Goal: Task Accomplishment & Management: Use online tool/utility

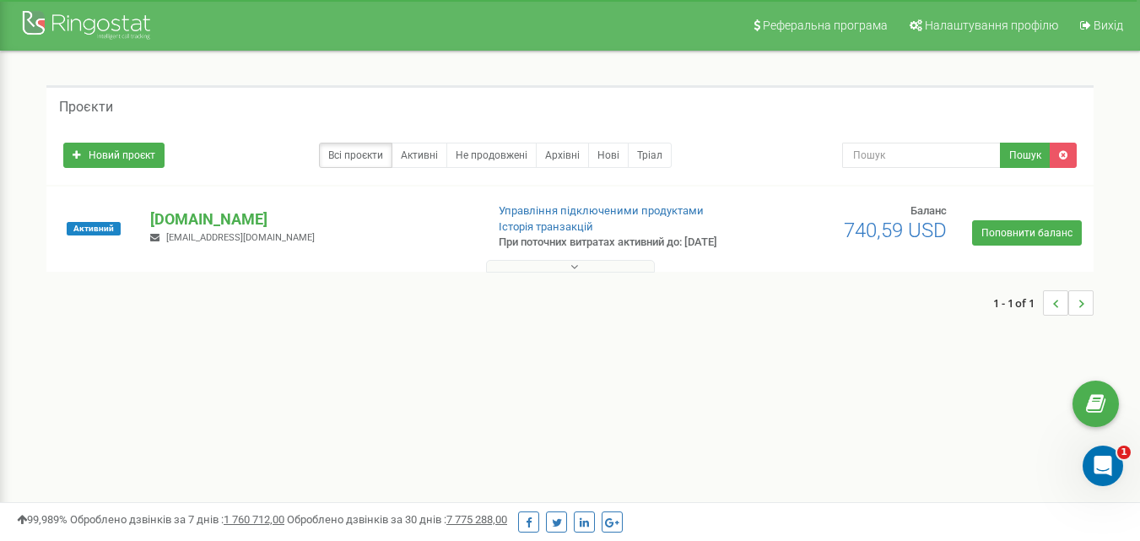
drag, startPoint x: 588, startPoint y: 98, endPoint x: 431, endPoint y: 127, distance: 160.4
click at [589, 99] on div "Проєкти" at bounding box center [570, 105] width 1048 height 41
drag, startPoint x: 234, startPoint y: 193, endPoint x: 166, endPoint y: 221, distance: 73.1
click at [232, 193] on div "Активний [DOMAIN_NAME] [EMAIL_ADDRESS][DOMAIN_NAME] Управління підключеними про…" at bounding box center [570, 229] width 1048 height 85
click at [82, 102] on h5 "Проєкти" at bounding box center [86, 107] width 54 height 15
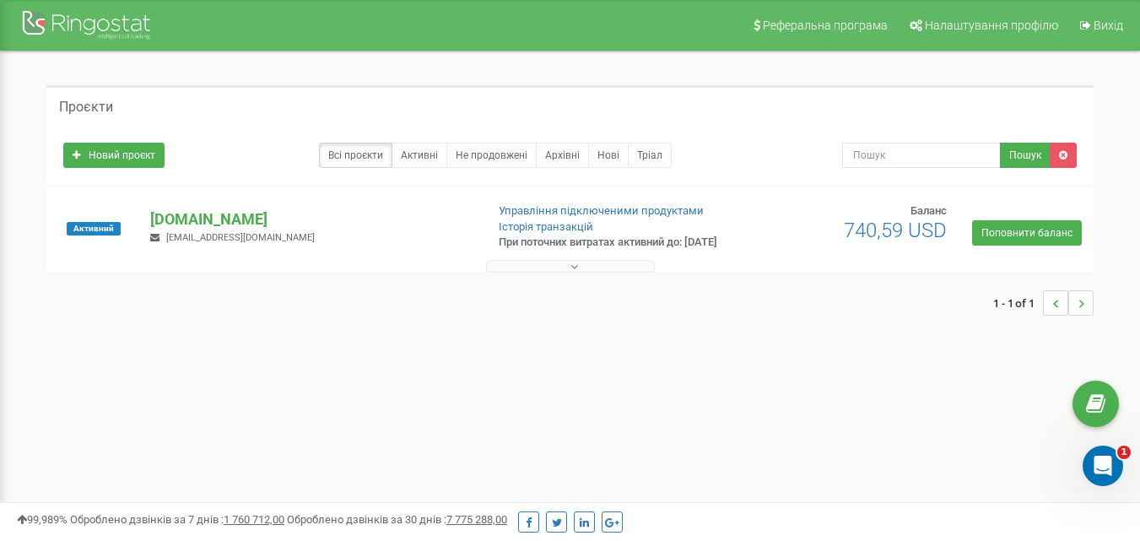
click at [72, 51] on div "Реферальна програма Налаштування профілю Вихід" at bounding box center [570, 25] width 1140 height 51
click at [66, 19] on div at bounding box center [88, 27] width 135 height 41
click at [125, 33] on div at bounding box center [88, 27] width 135 height 41
click at [116, 23] on div at bounding box center [88, 27] width 135 height 41
click at [578, 273] on button at bounding box center [570, 266] width 169 height 13
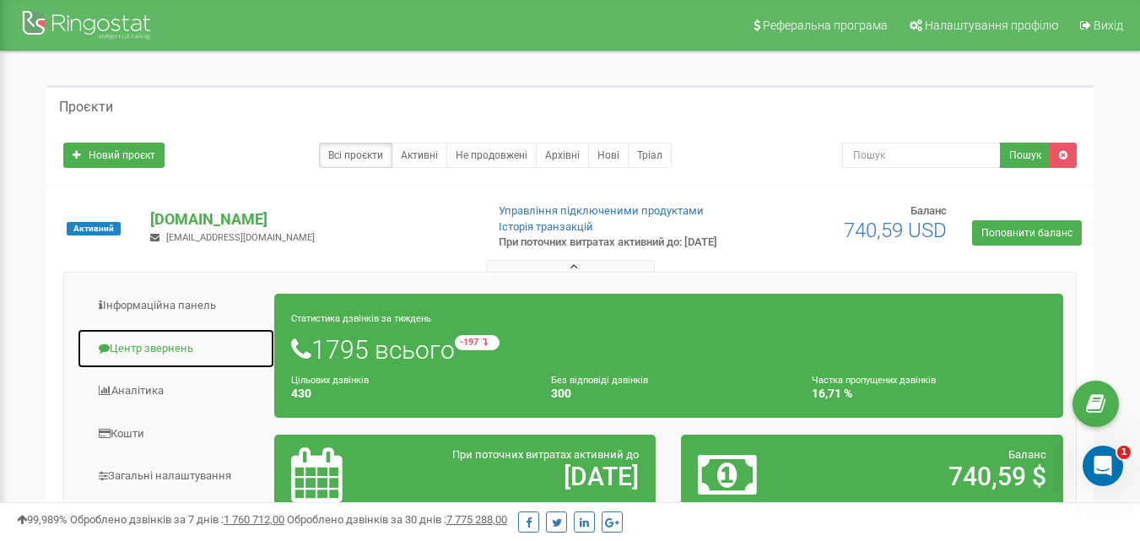
click at [182, 360] on link "Центр звернень" at bounding box center [176, 348] width 198 height 41
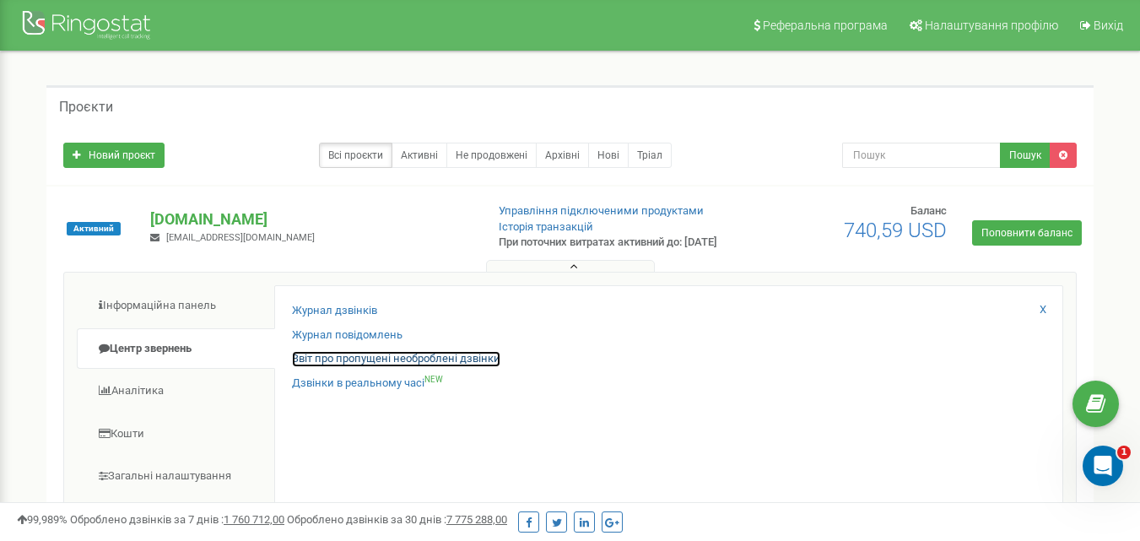
click at [374, 367] on link "Звіт про пропущені необроблені дзвінки" at bounding box center [396, 359] width 209 height 16
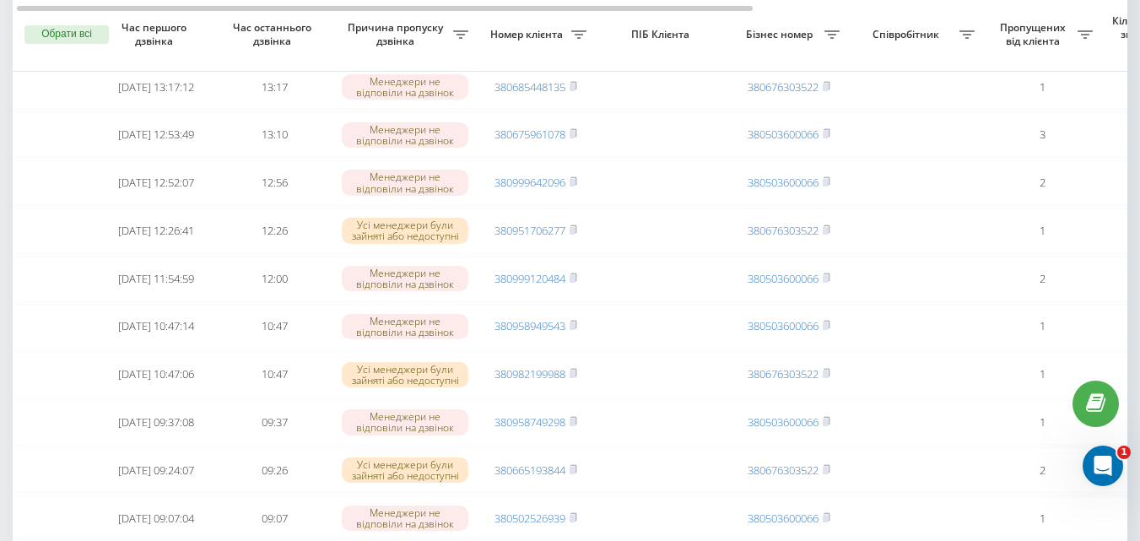
scroll to position [84, 0]
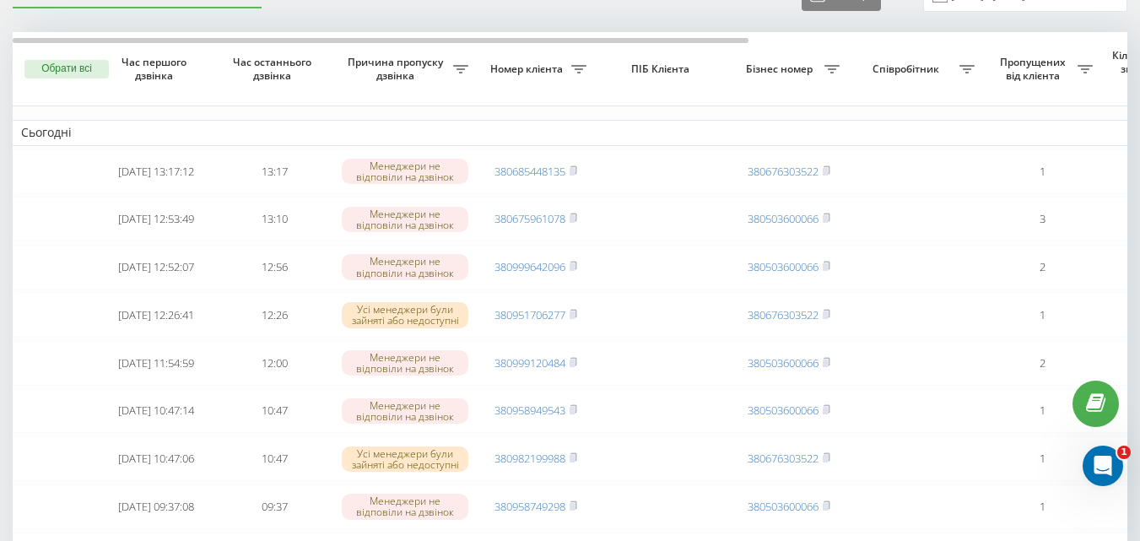
click at [469, 65] on icon at bounding box center [460, 69] width 15 height 8
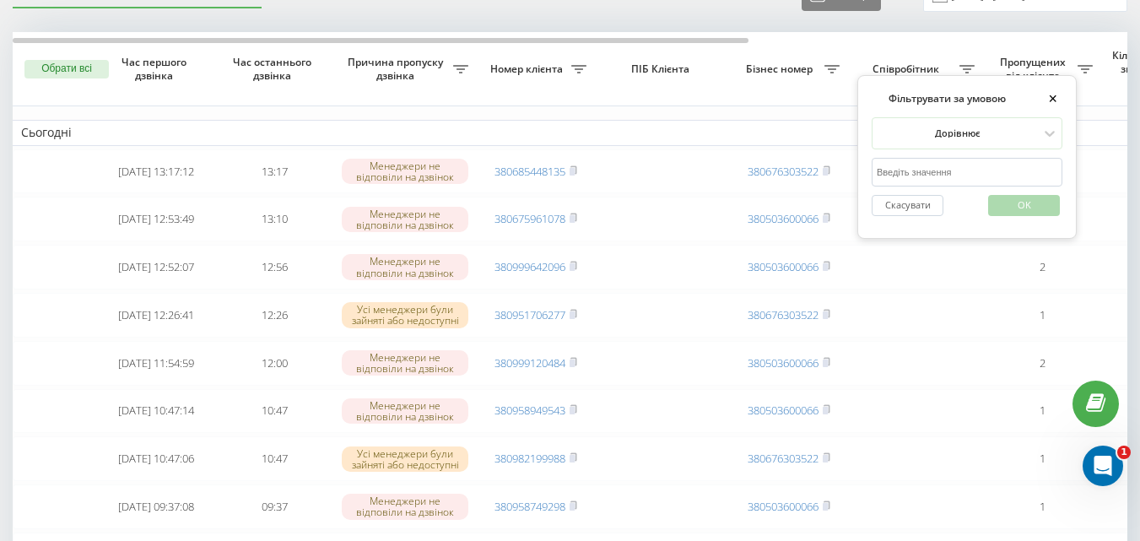
click at [469, 65] on icon at bounding box center [460, 69] width 15 height 8
click at [786, 91] on th "Бізнес номер" at bounding box center [789, 69] width 118 height 74
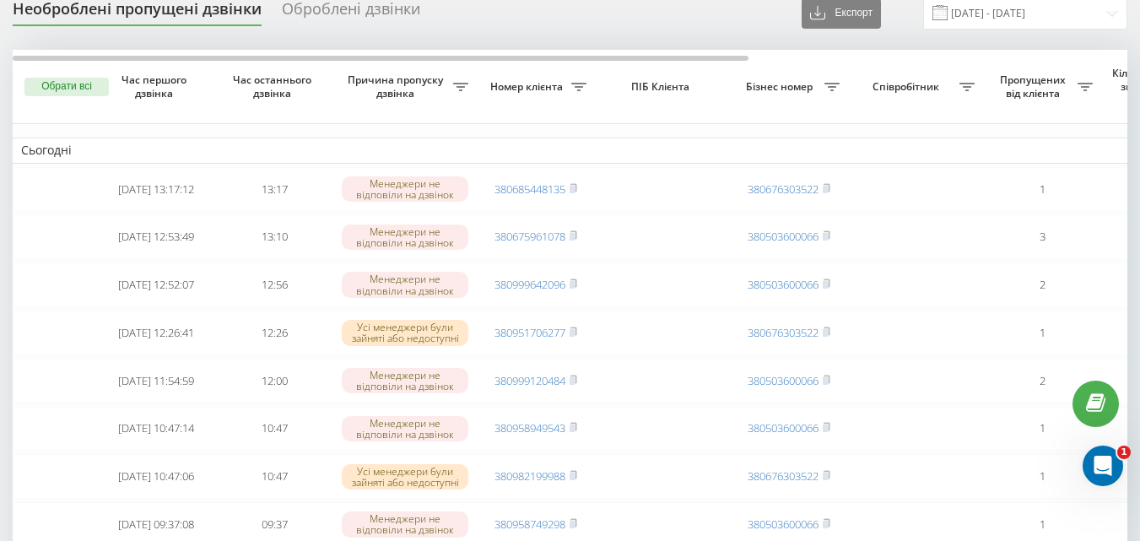
scroll to position [0, 0]
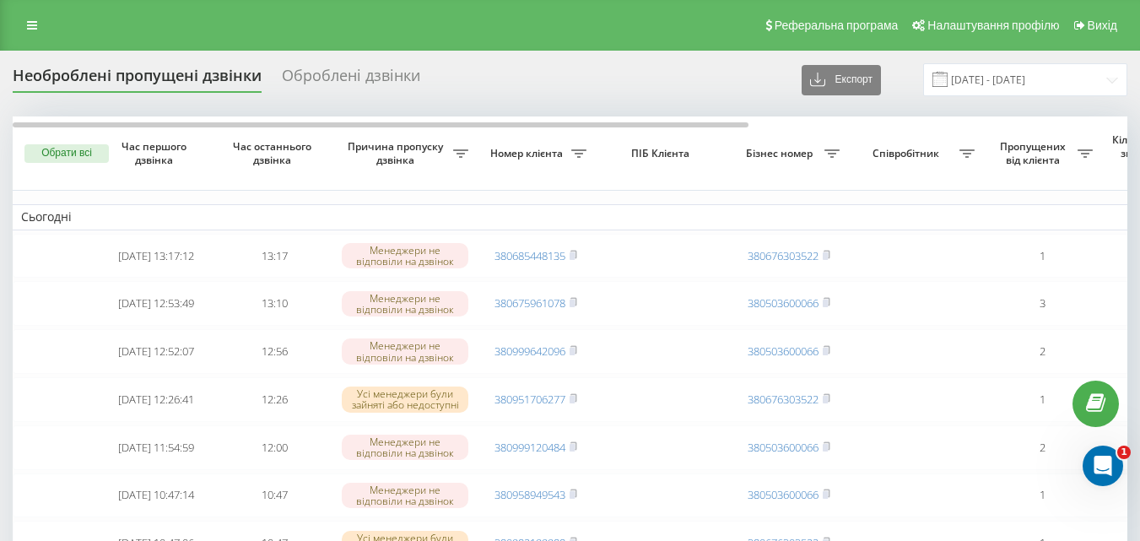
click at [329, 75] on div "Оброблені дзвінки" at bounding box center [351, 80] width 138 height 26
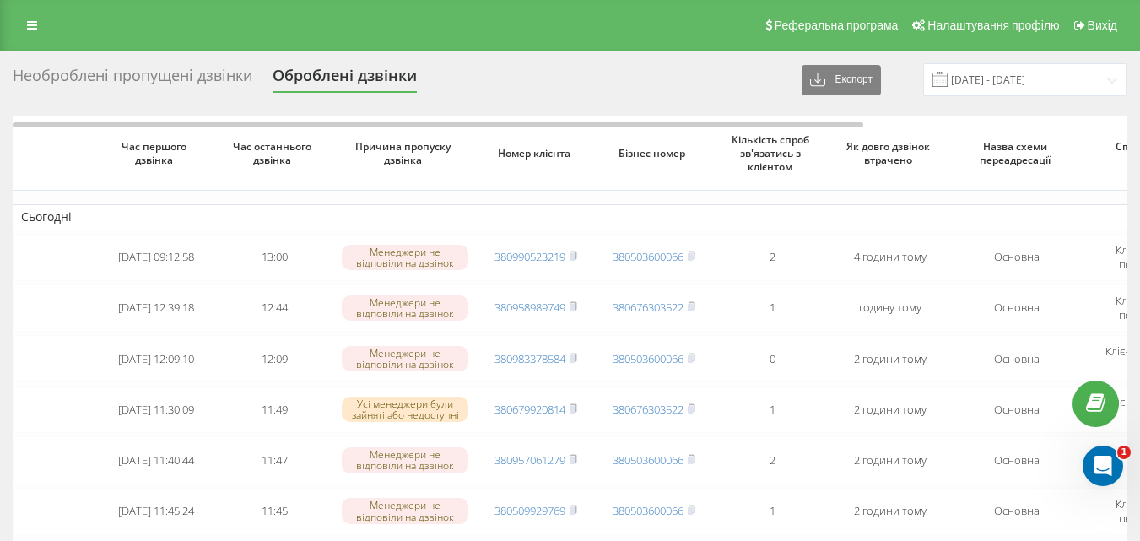
click at [154, 57] on div "Необроблені пропущені дзвінки Оброблені дзвінки Експорт .csv .xlsx 22.07.2025 -…" at bounding box center [570, 528] width 1140 height 955
click at [167, 76] on div "Необроблені пропущені дзвінки" at bounding box center [133, 80] width 240 height 26
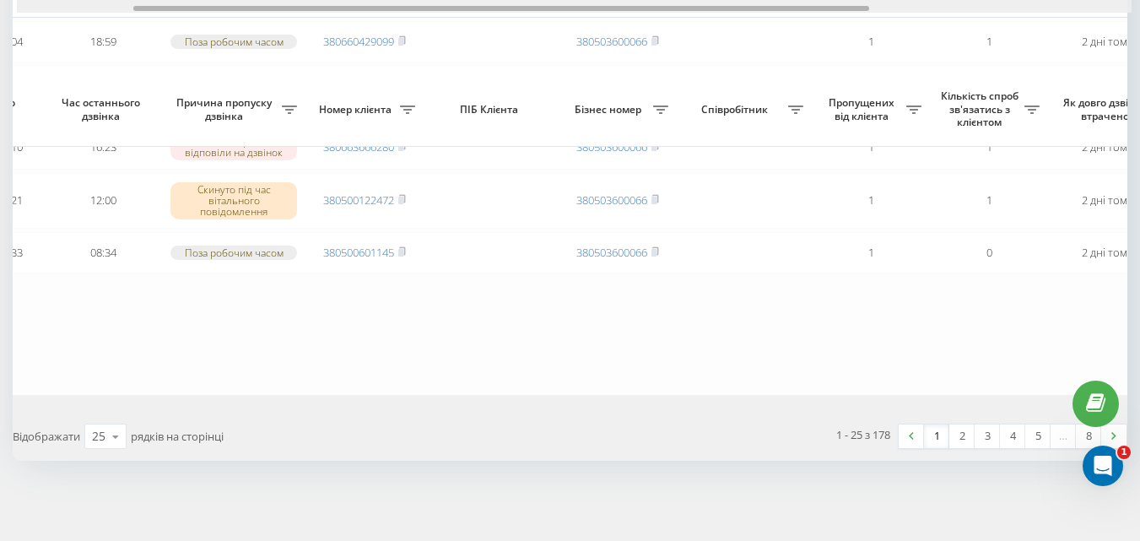
scroll to position [0, 214]
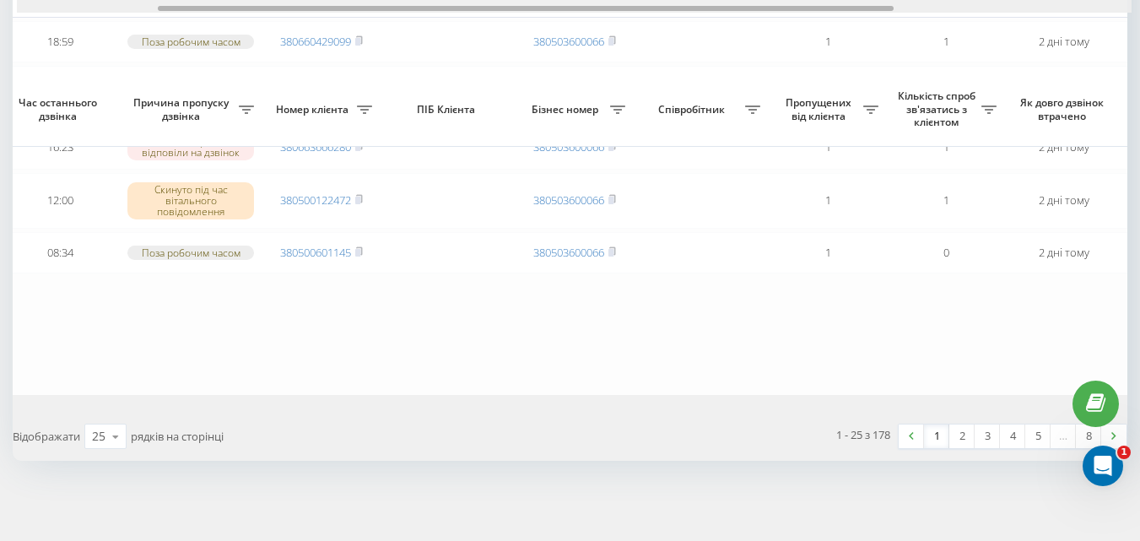
drag, startPoint x: 723, startPoint y: 8, endPoint x: 864, endPoint y: 32, distance: 143.8
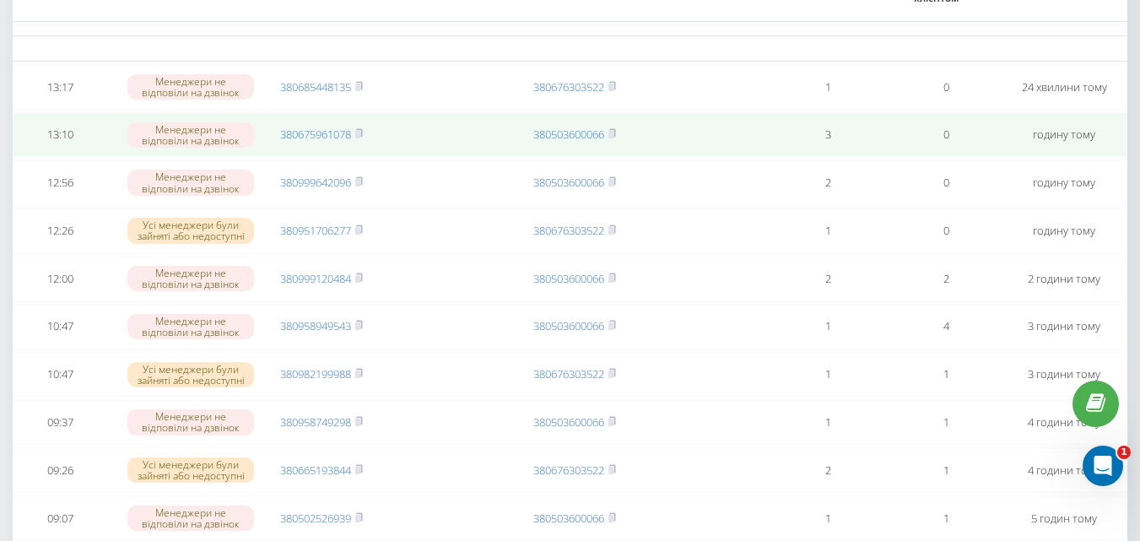
scroll to position [0, 0]
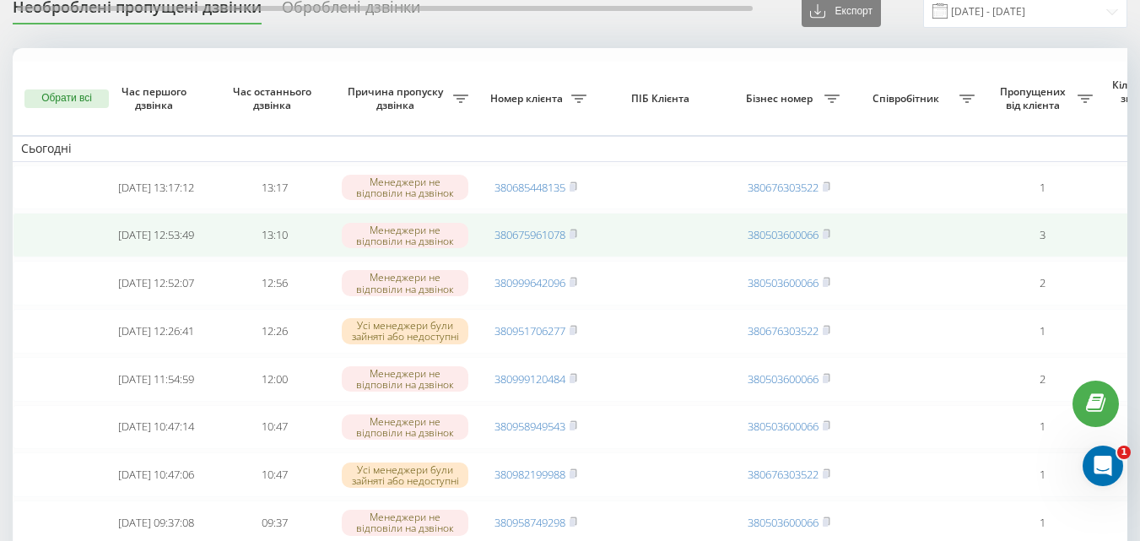
scroll to position [169, 0]
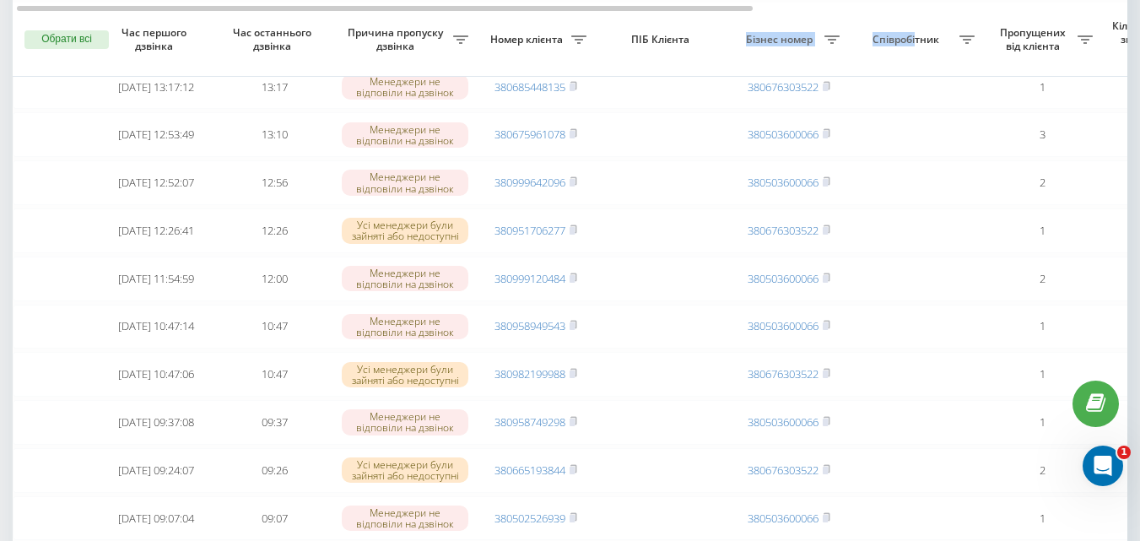
drag, startPoint x: 724, startPoint y: 13, endPoint x: 915, endPoint y: 39, distance: 192.6
click at [915, 39] on tr "Обрати всі Час першого дзвінка Час останнього дзвінка Причина пропуску дзвінка …" at bounding box center [857, 40] width 1688 height 74
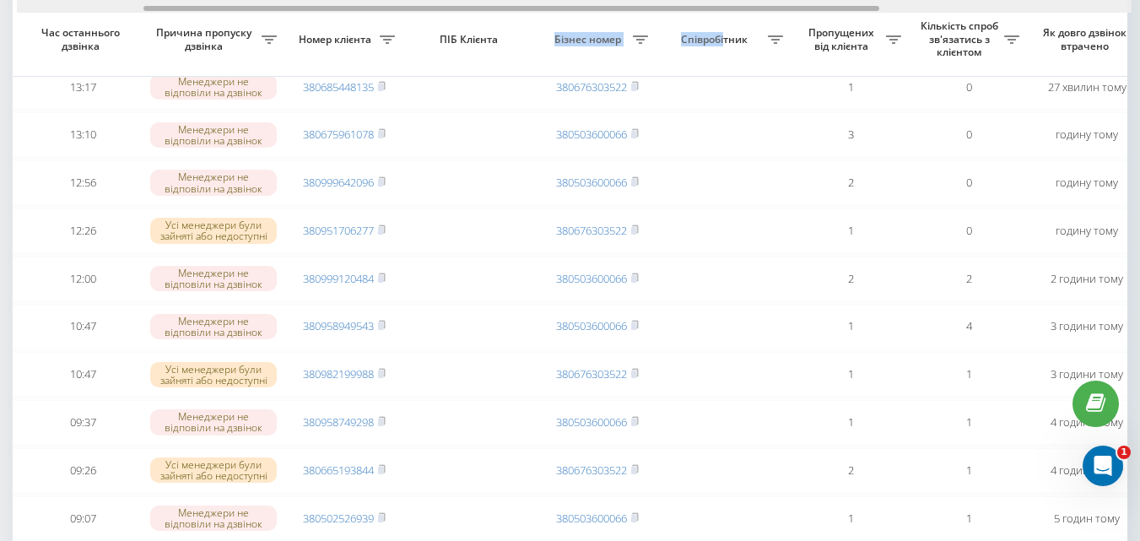
scroll to position [0, 192]
drag, startPoint x: 722, startPoint y: 8, endPoint x: 849, endPoint y: 3, distance: 127.6
click at [849, 3] on div at bounding box center [574, 6] width 1115 height 13
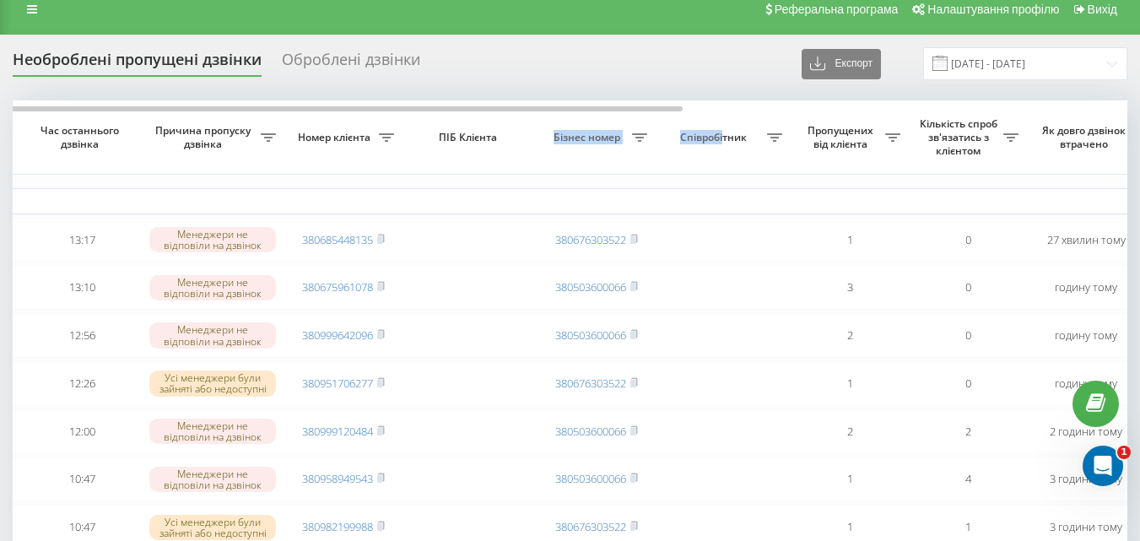
scroll to position [0, 0]
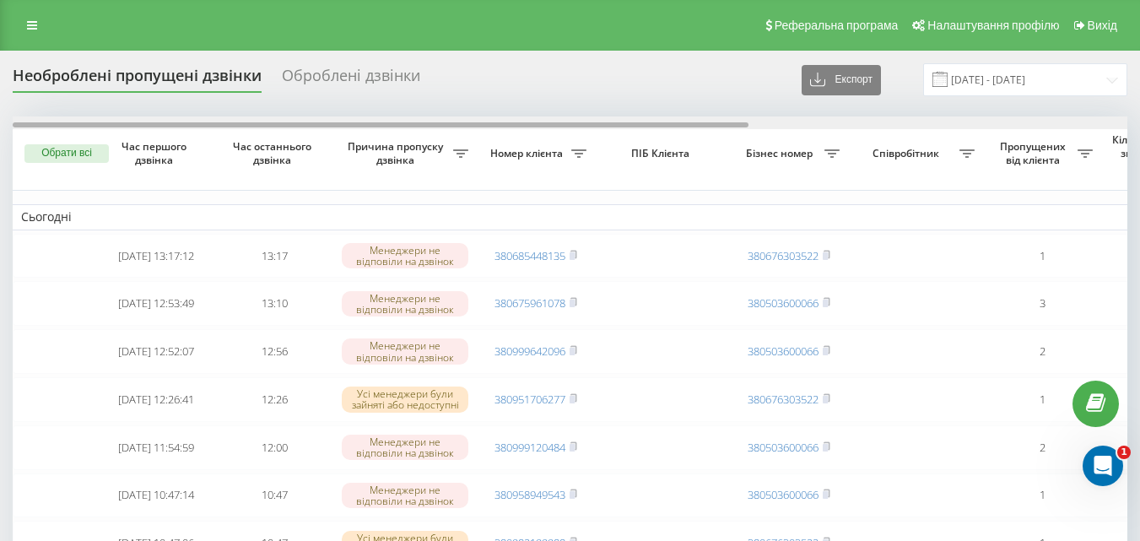
scroll to position [0, 573]
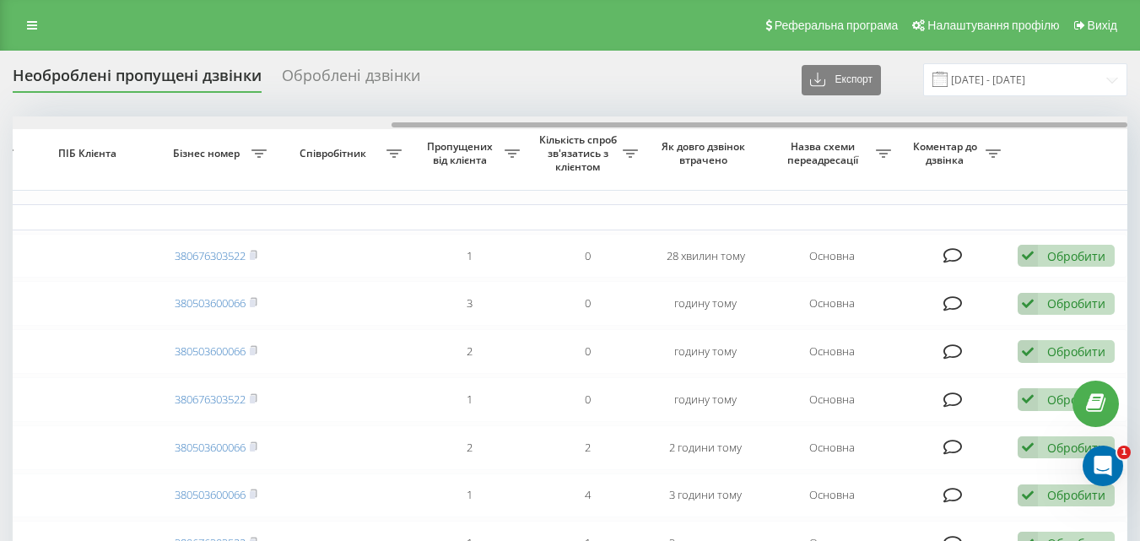
drag, startPoint x: 718, startPoint y: 121, endPoint x: 805, endPoint y: 126, distance: 87.1
click at [805, 126] on div at bounding box center [570, 122] width 1115 height 13
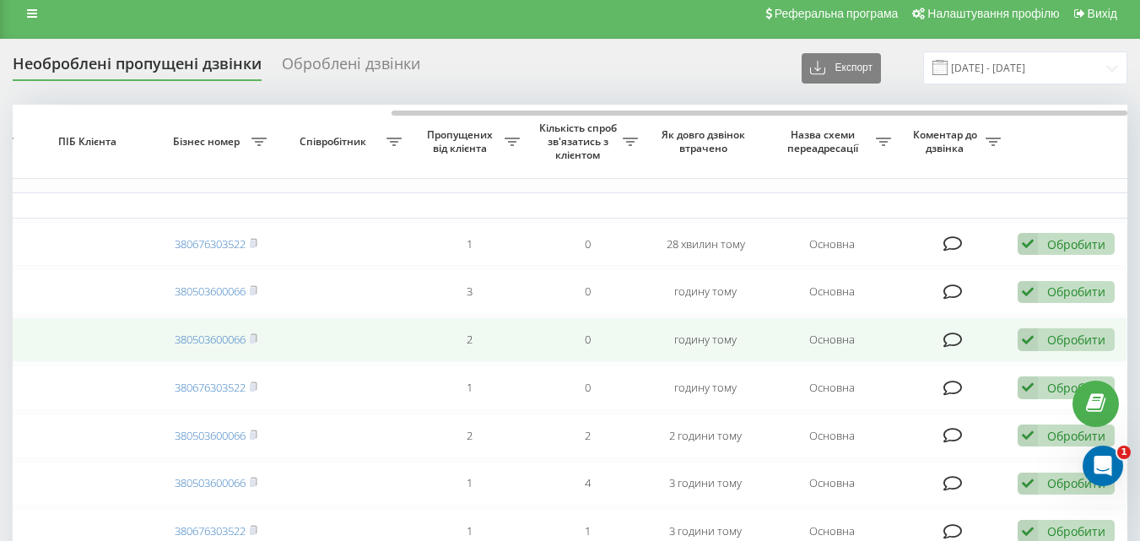
scroll to position [0, 0]
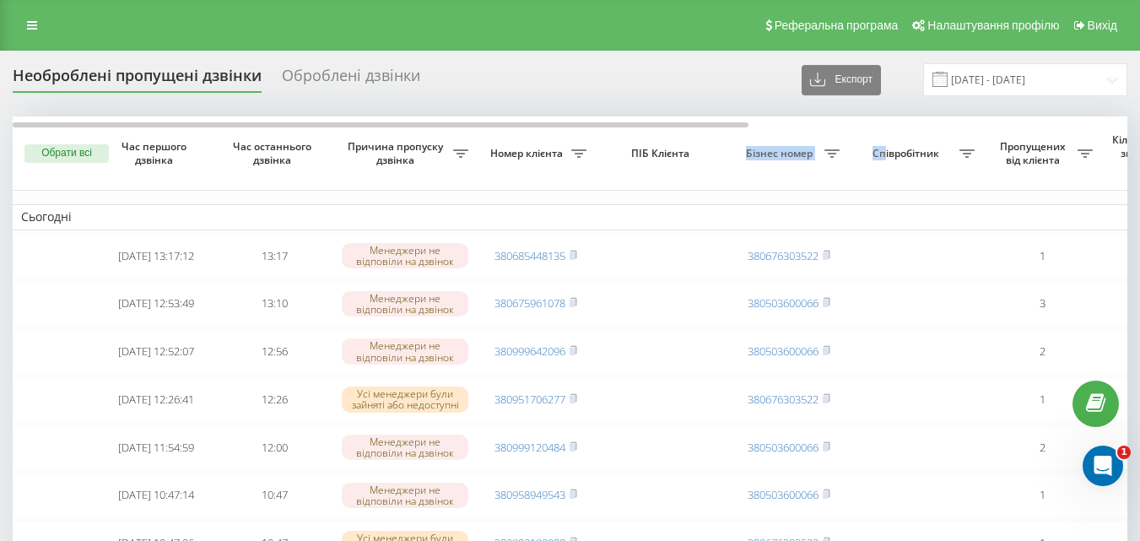
drag, startPoint x: 739, startPoint y: 121, endPoint x: 883, endPoint y: 119, distance: 144.4
click at [883, 119] on tr "Обрати всі Час першого дзвінка Час останнього дзвінка Причина пропуску дзвінка …" at bounding box center [857, 153] width 1688 height 74
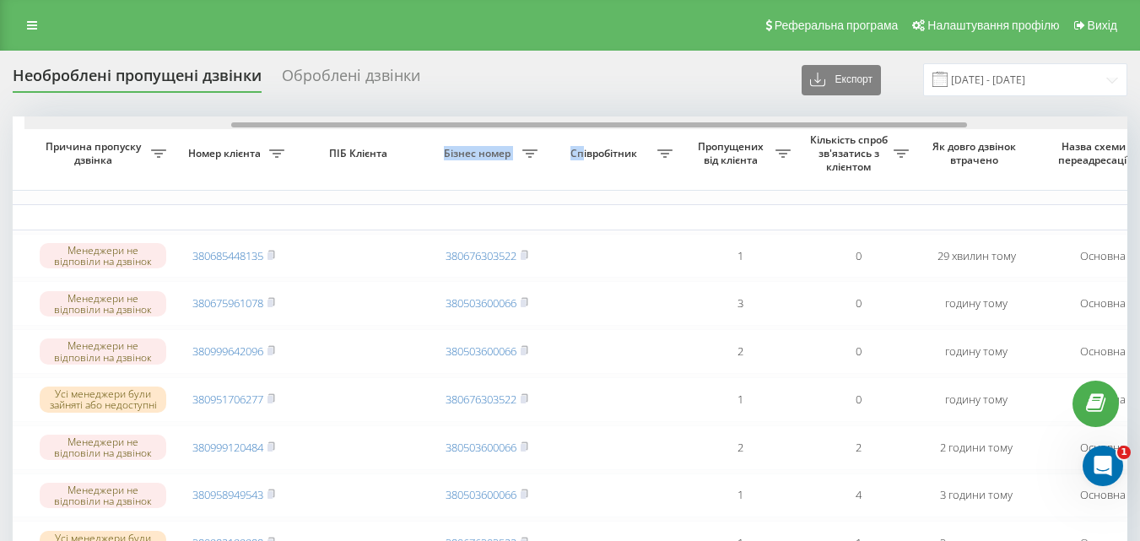
scroll to position [0, 328]
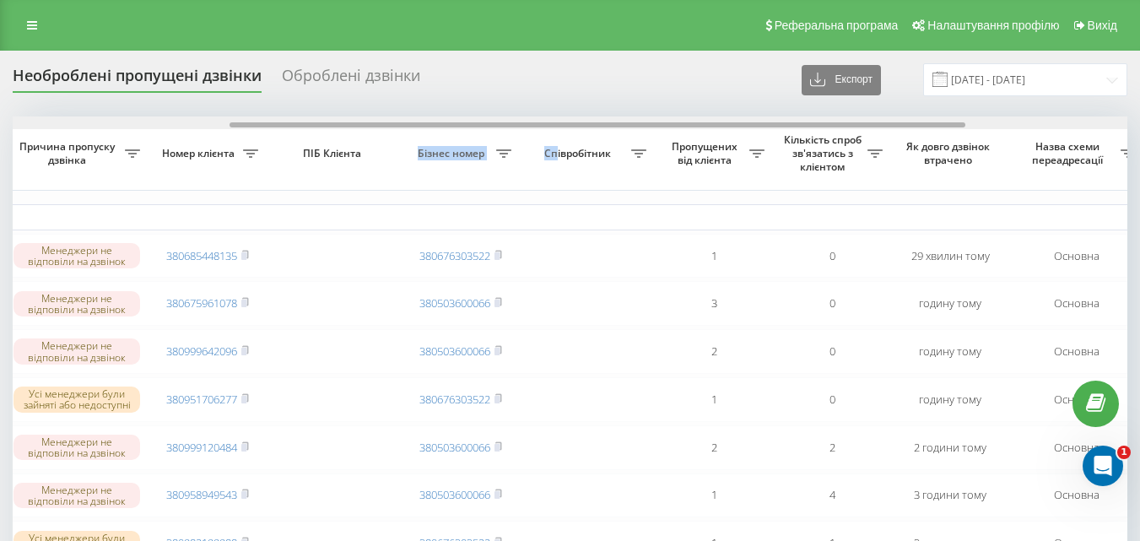
drag, startPoint x: 727, startPoint y: 126, endPoint x: 944, endPoint y: 138, distance: 217.3
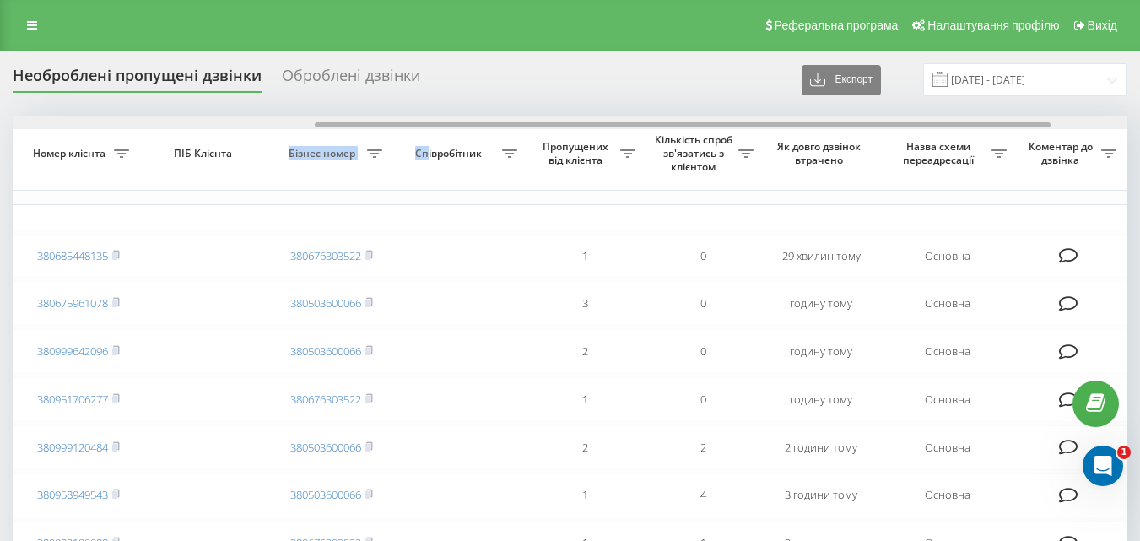
scroll to position [0, 573]
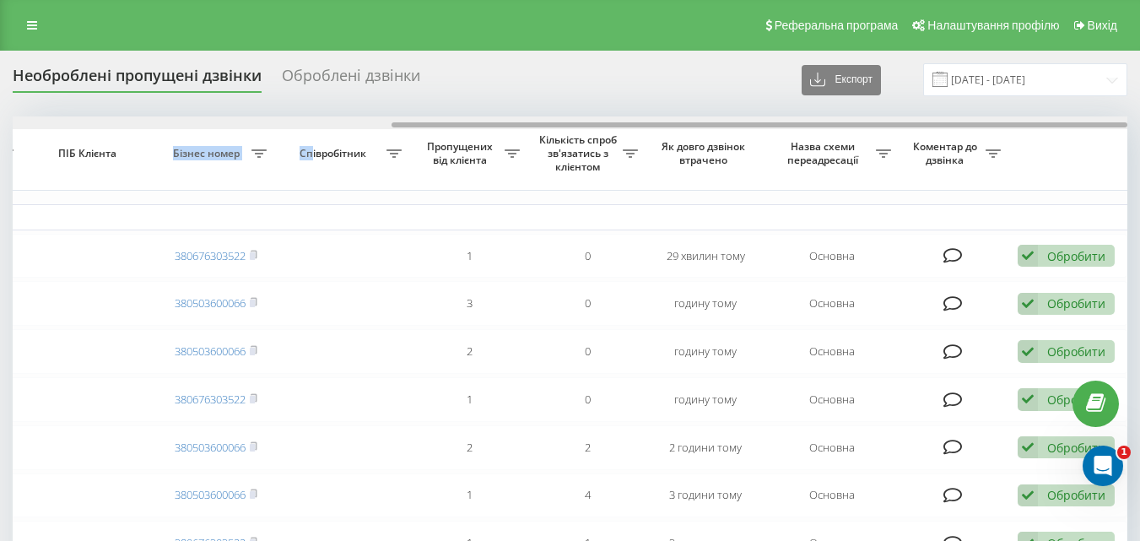
drag, startPoint x: 897, startPoint y: 127, endPoint x: 1075, endPoint y: 144, distance: 179.8
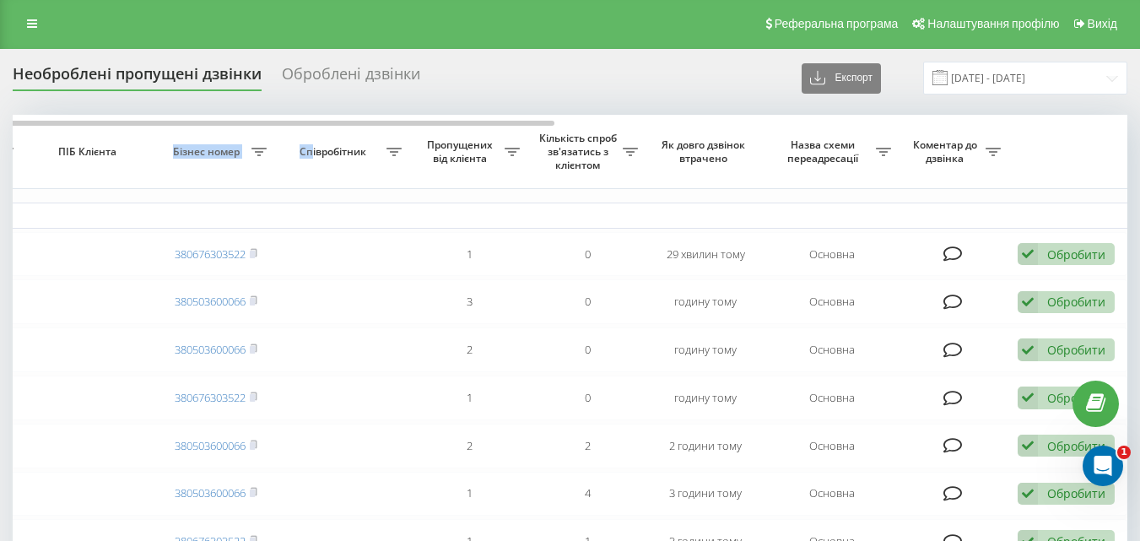
scroll to position [0, 0]
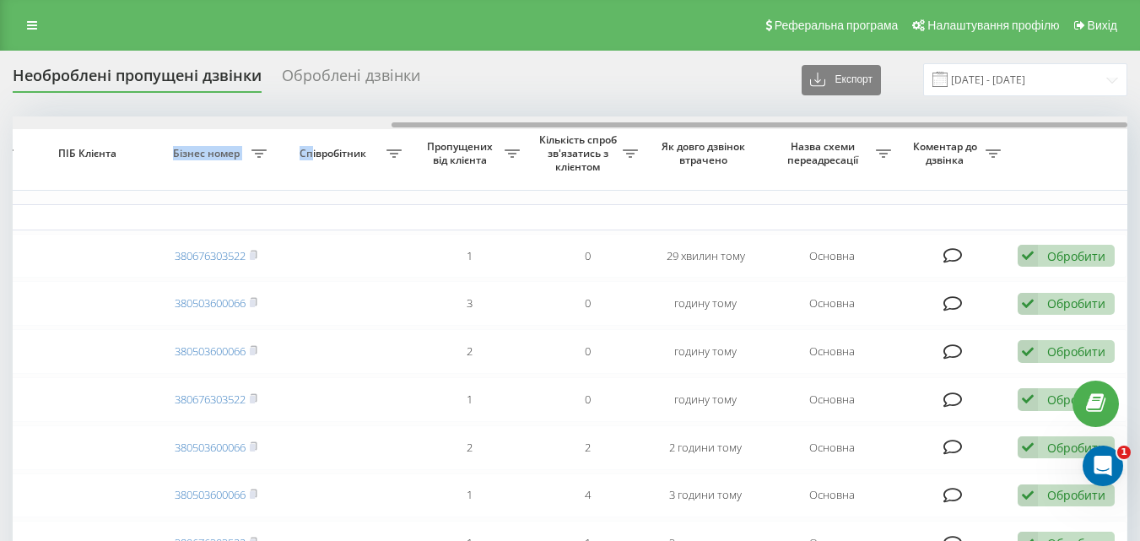
drag, startPoint x: 546, startPoint y: 124, endPoint x: 820, endPoint y: 119, distance: 273.6
click at [820, 119] on div at bounding box center [570, 122] width 1115 height 13
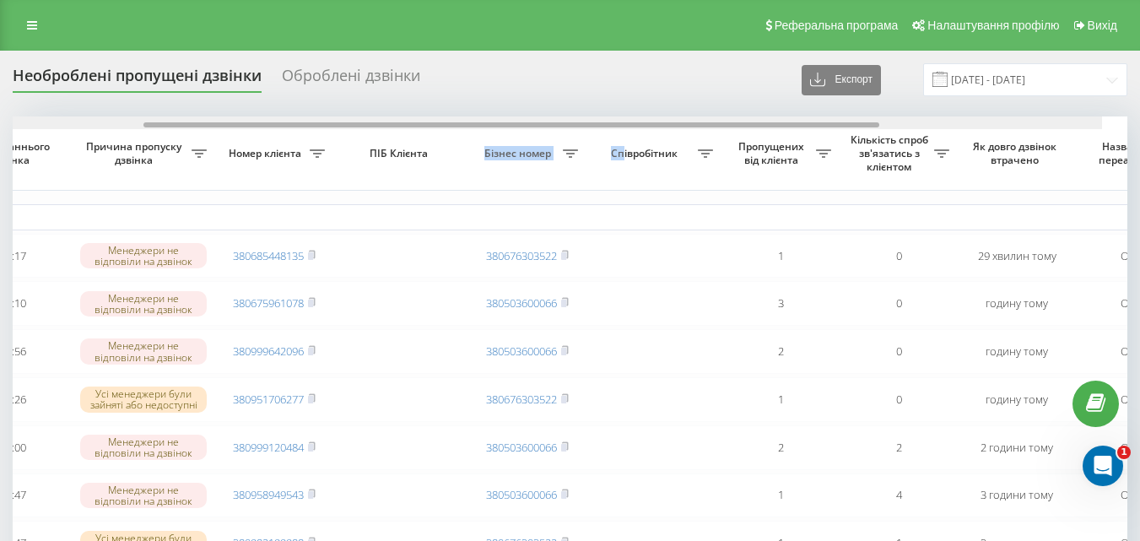
scroll to position [0, 266]
drag, startPoint x: 646, startPoint y: 124, endPoint x: 442, endPoint y: 125, distance: 203.4
click at [442, 125] on div at bounding box center [556, 124] width 736 height 5
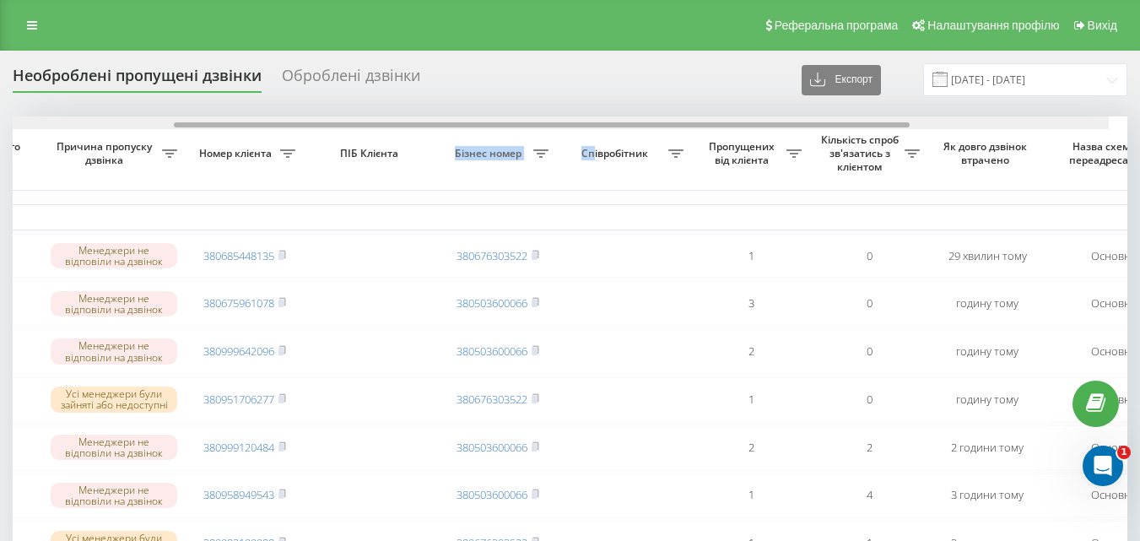
scroll to position [0, 304]
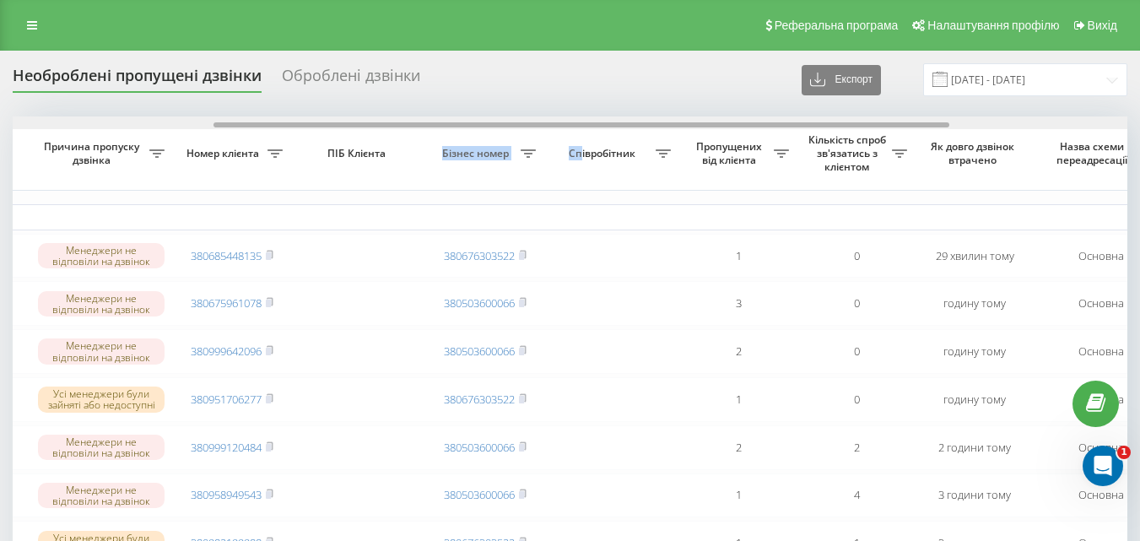
drag, startPoint x: 810, startPoint y: 125, endPoint x: 836, endPoint y: 122, distance: 25.5
click at [836, 122] on div at bounding box center [570, 122] width 1115 height 13
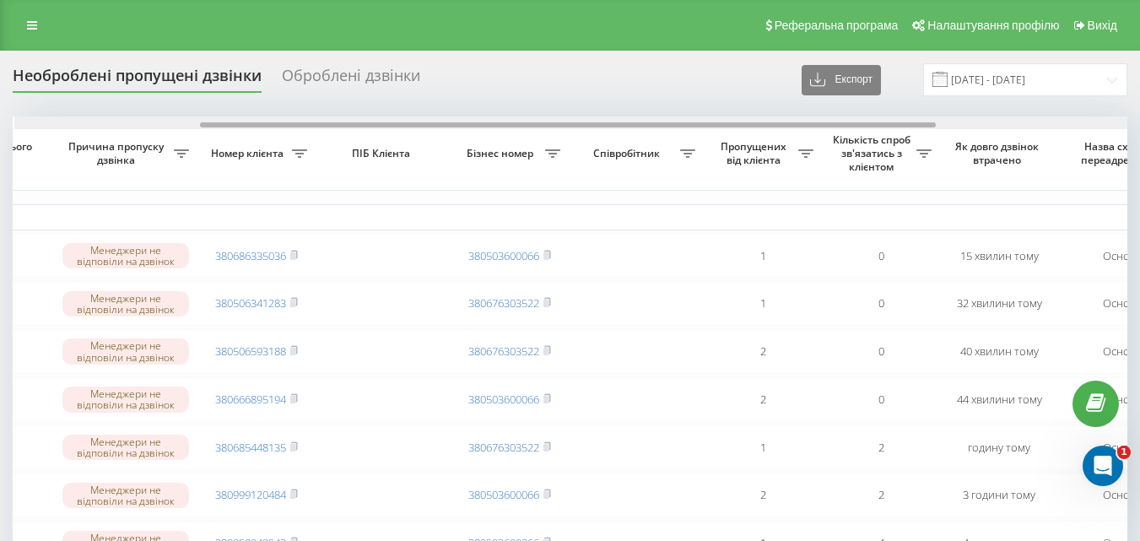
scroll to position [0, 281]
drag, startPoint x: 731, startPoint y: 123, endPoint x: 917, endPoint y: 139, distance: 186.4
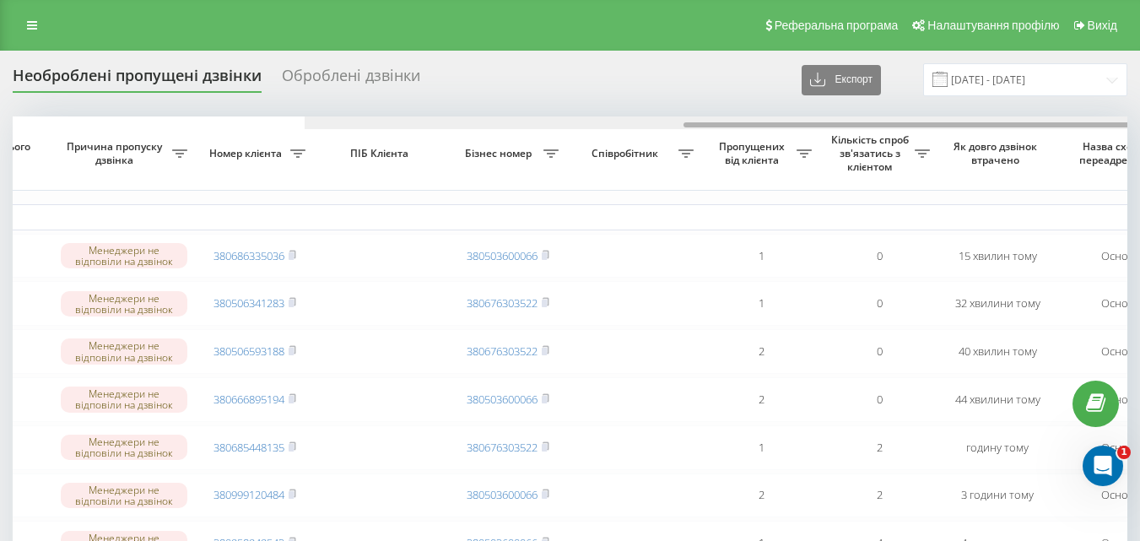
scroll to position [0, 573]
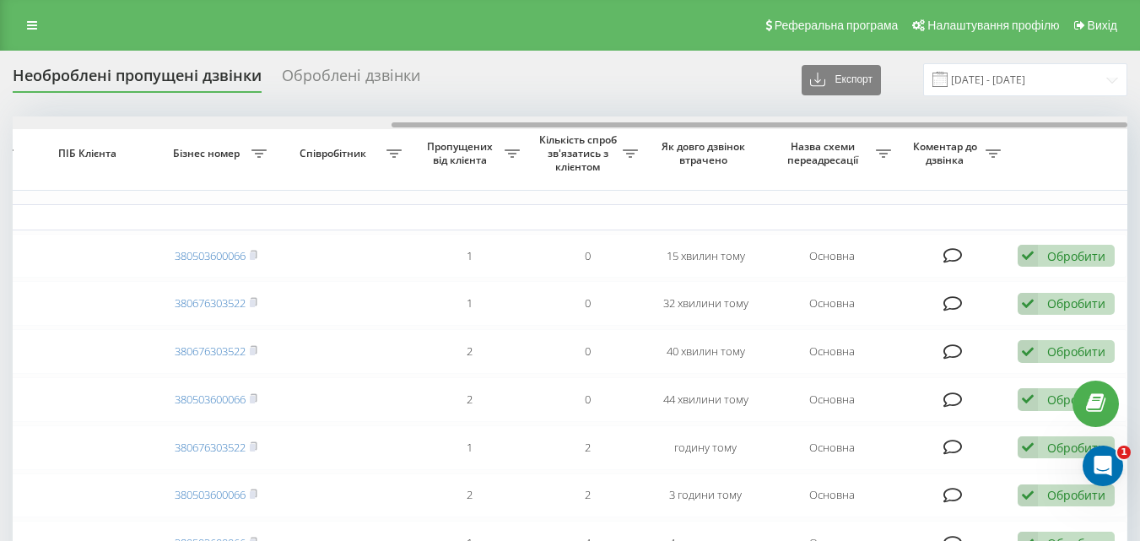
drag, startPoint x: 272, startPoint y: 120, endPoint x: 223, endPoint y: 118, distance: 49.0
click at [223, 118] on div at bounding box center [570, 122] width 1115 height 13
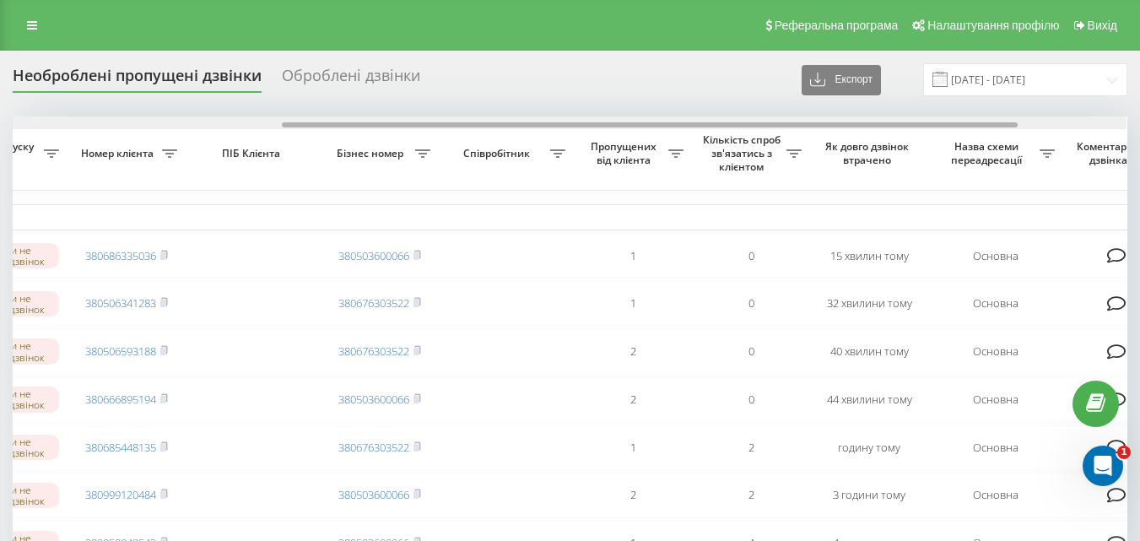
scroll to position [0, 409]
drag, startPoint x: 425, startPoint y: 125, endPoint x: 317, endPoint y: 119, distance: 109.1
click at [317, 119] on div at bounding box center [570, 122] width 1115 height 13
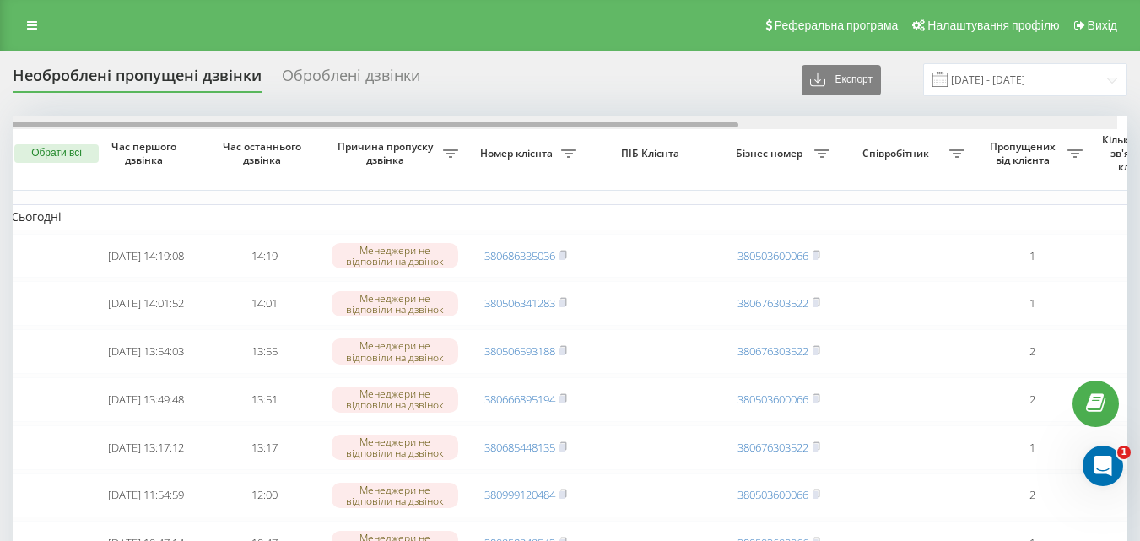
scroll to position [0, 0]
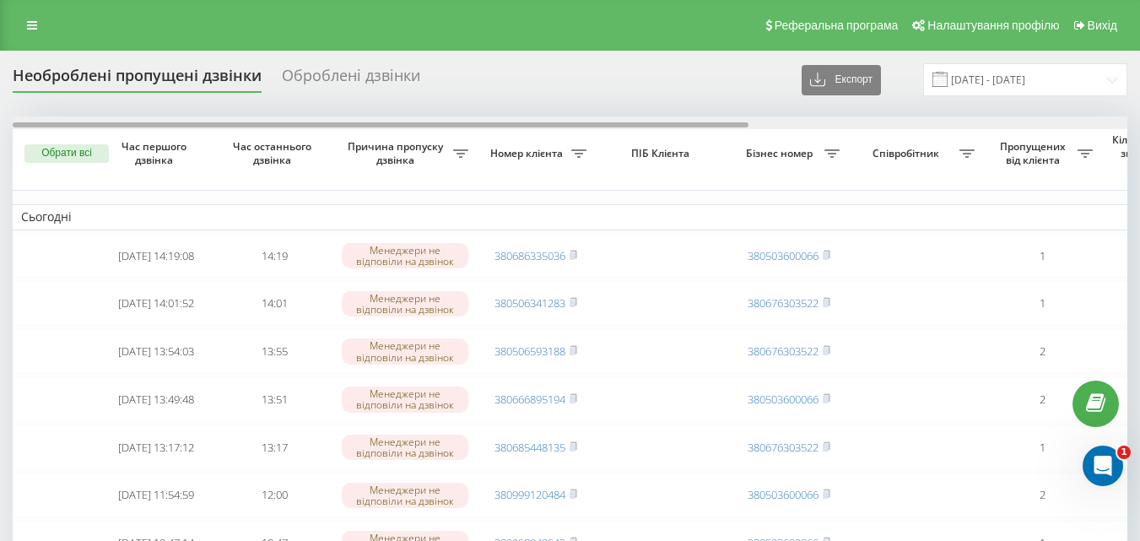
drag, startPoint x: 301, startPoint y: 127, endPoint x: 0, endPoint y: 77, distance: 304.6
drag, startPoint x: 694, startPoint y: 127, endPoint x: 594, endPoint y: 126, distance: 99.6
click at [594, 126] on div at bounding box center [381, 124] width 736 height 5
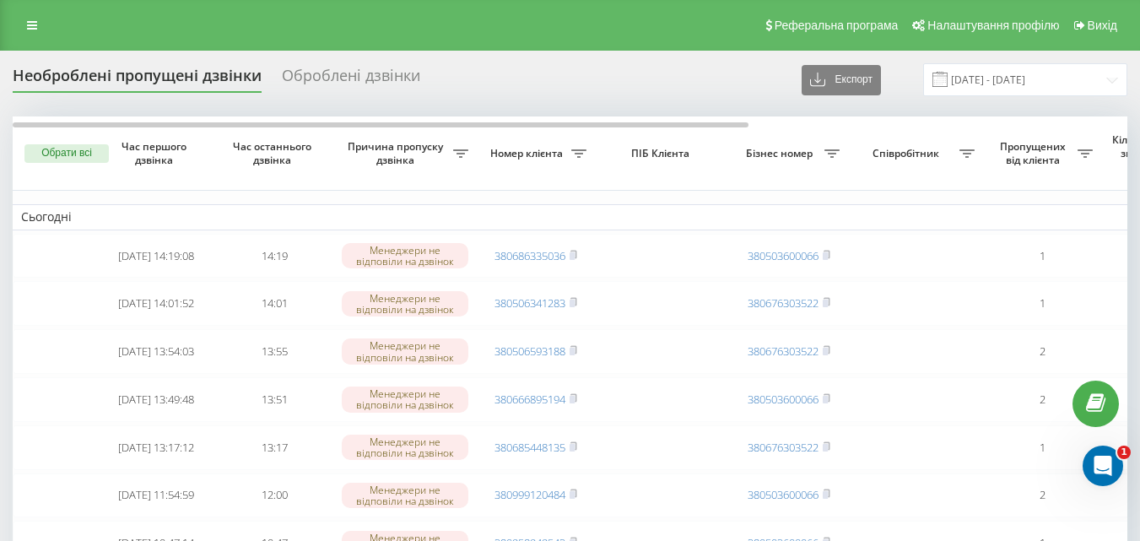
drag, startPoint x: 350, startPoint y: 70, endPoint x: 217, endPoint y: 134, distance: 148.0
click at [349, 70] on div "Оброблені дзвінки" at bounding box center [351, 80] width 138 height 26
click at [87, 71] on div "Необроблені пропущені дзвінки" at bounding box center [137, 80] width 249 height 26
click at [347, 81] on div "Оброблені дзвінки" at bounding box center [351, 80] width 138 height 26
click at [194, 74] on div "Необроблені пропущені дзвінки" at bounding box center [137, 80] width 249 height 26
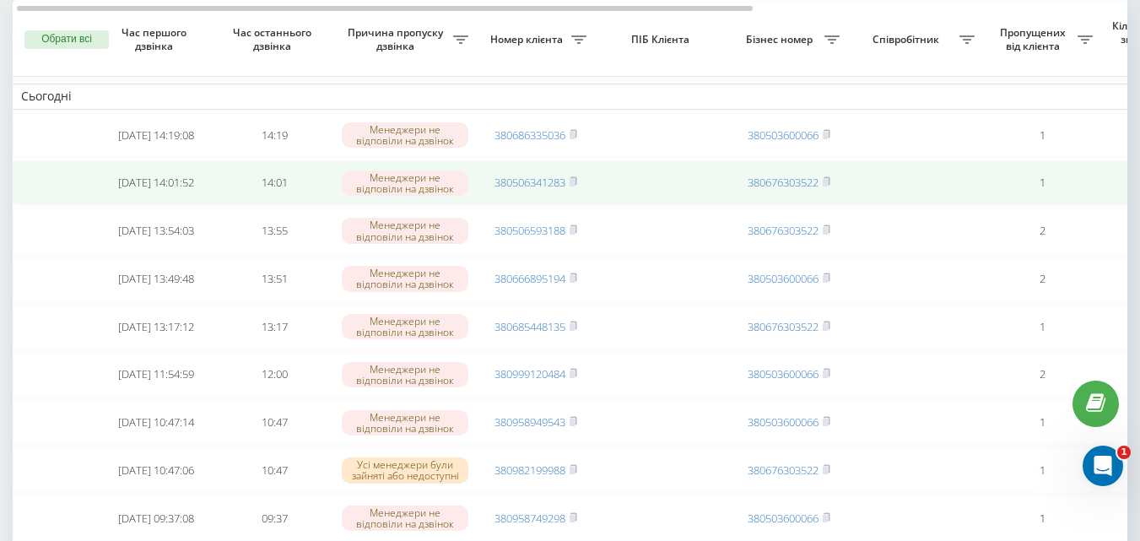
scroll to position [338, 0]
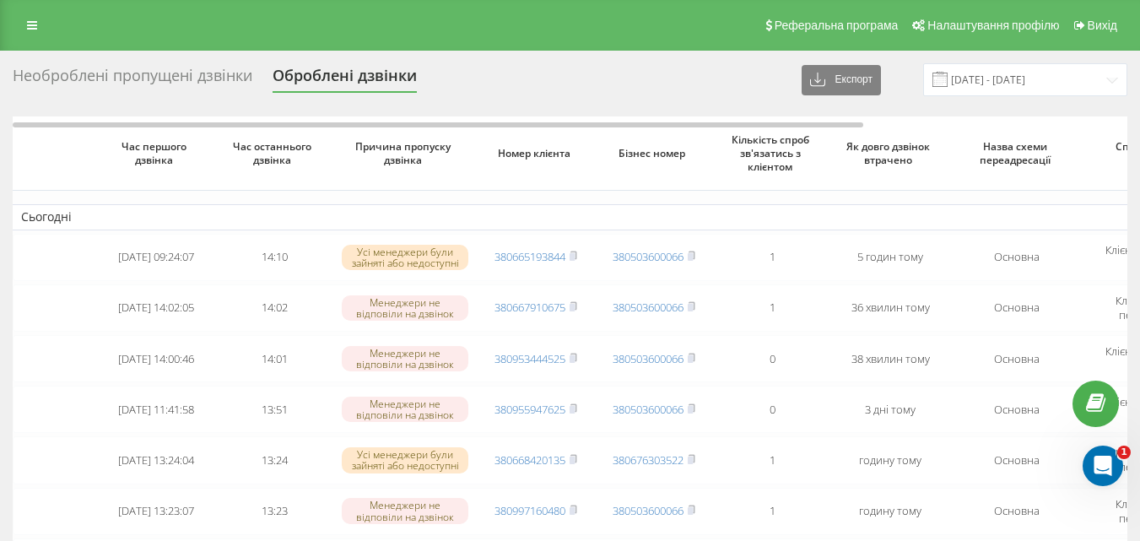
click at [201, 80] on div "Необроблені пропущені дзвінки" at bounding box center [133, 80] width 240 height 26
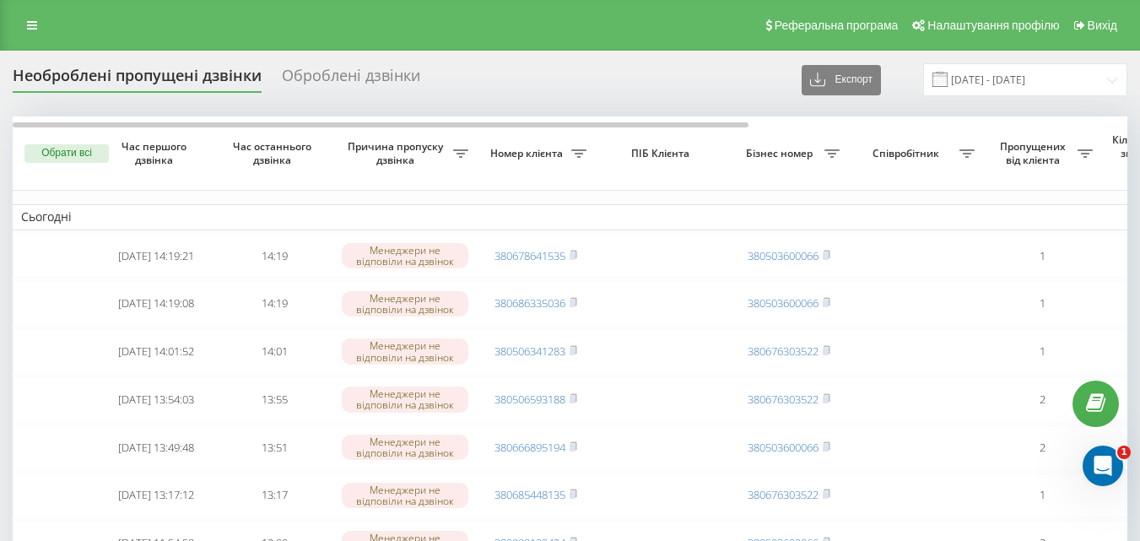
drag, startPoint x: 330, startPoint y: 76, endPoint x: 243, endPoint y: 94, distance: 88.7
click at [330, 76] on div "Оброблені дзвінки" at bounding box center [351, 80] width 138 height 26
click at [133, 78] on div "Необроблені пропущені дзвінки" at bounding box center [137, 80] width 249 height 26
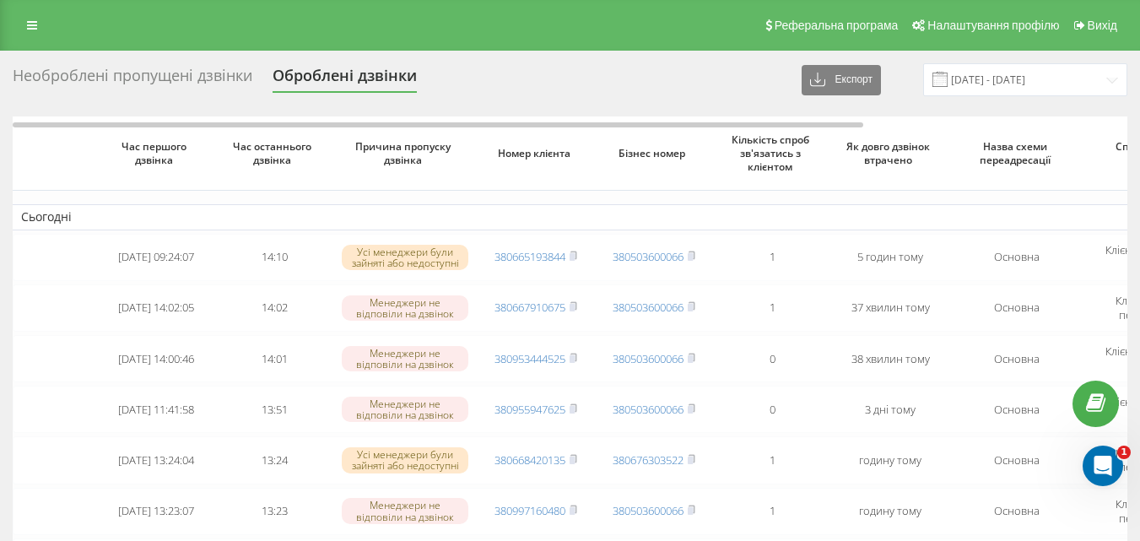
click at [122, 70] on div "Необроблені пропущені дзвінки" at bounding box center [133, 80] width 240 height 26
click at [181, 79] on div "Необроблені пропущені дзвінки" at bounding box center [133, 80] width 240 height 26
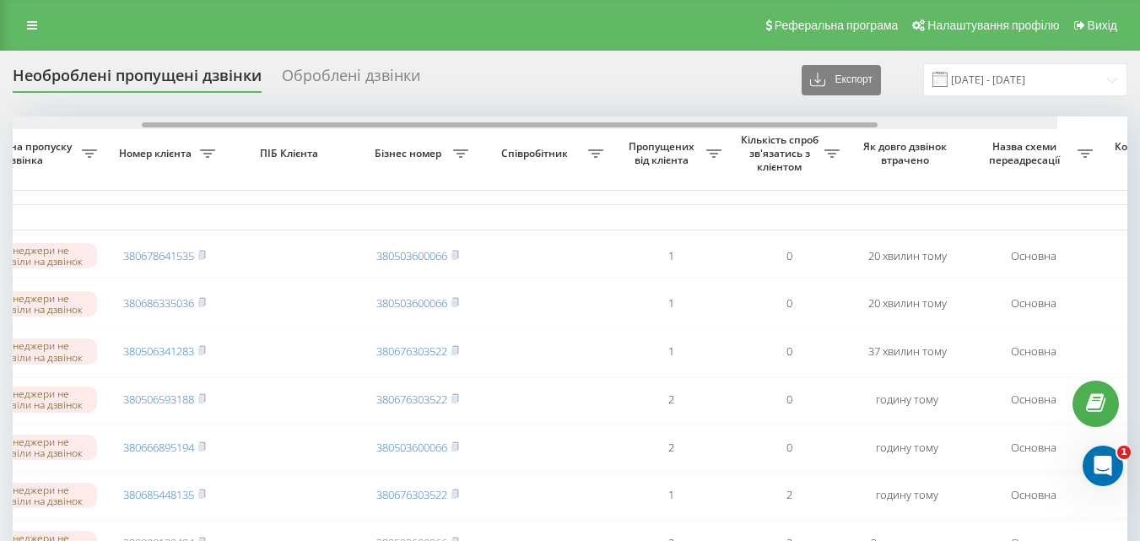
scroll to position [0, 374]
drag, startPoint x: 725, startPoint y: 127, endPoint x: 972, endPoint y: 171, distance: 251.1
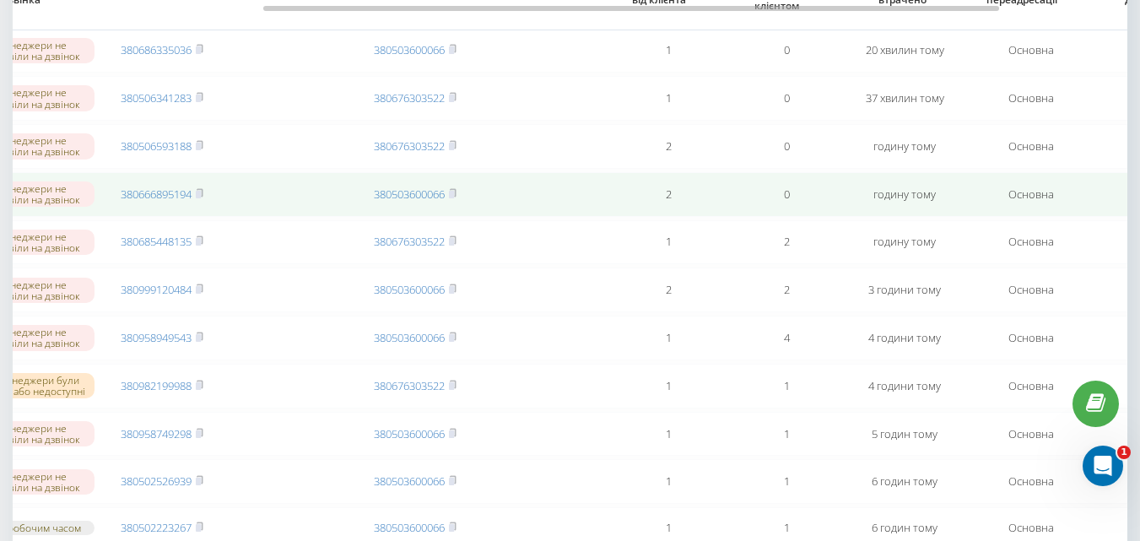
scroll to position [184, 0]
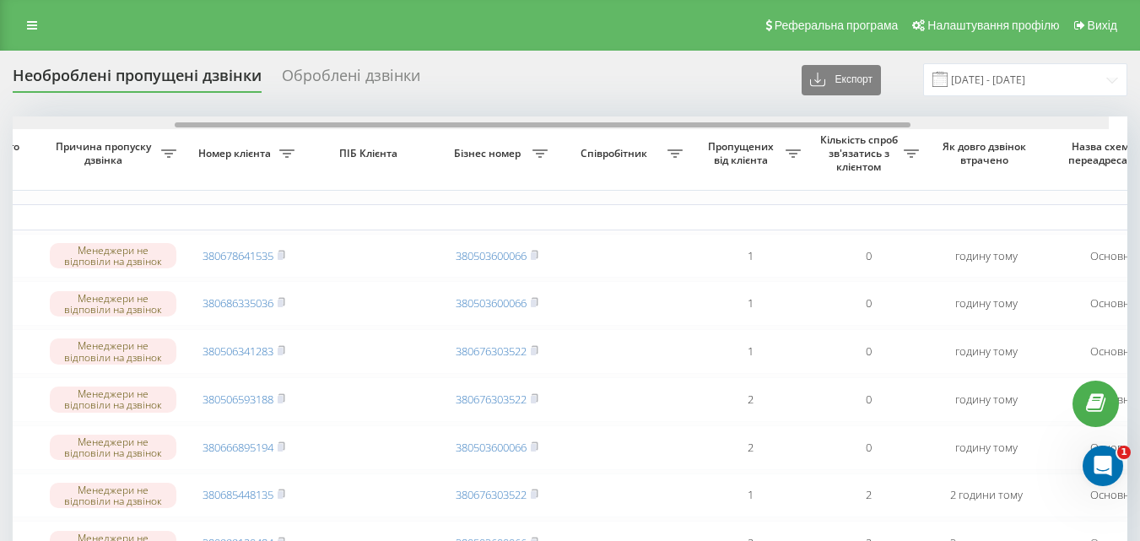
scroll to position [0, 304]
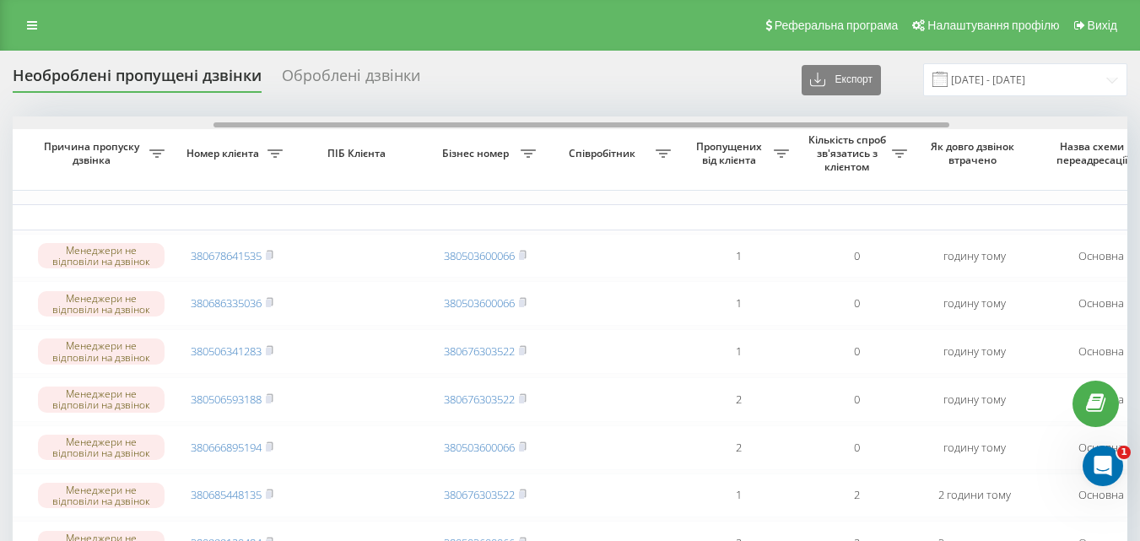
drag, startPoint x: 706, startPoint y: 123, endPoint x: 907, endPoint y: 150, distance: 202.7
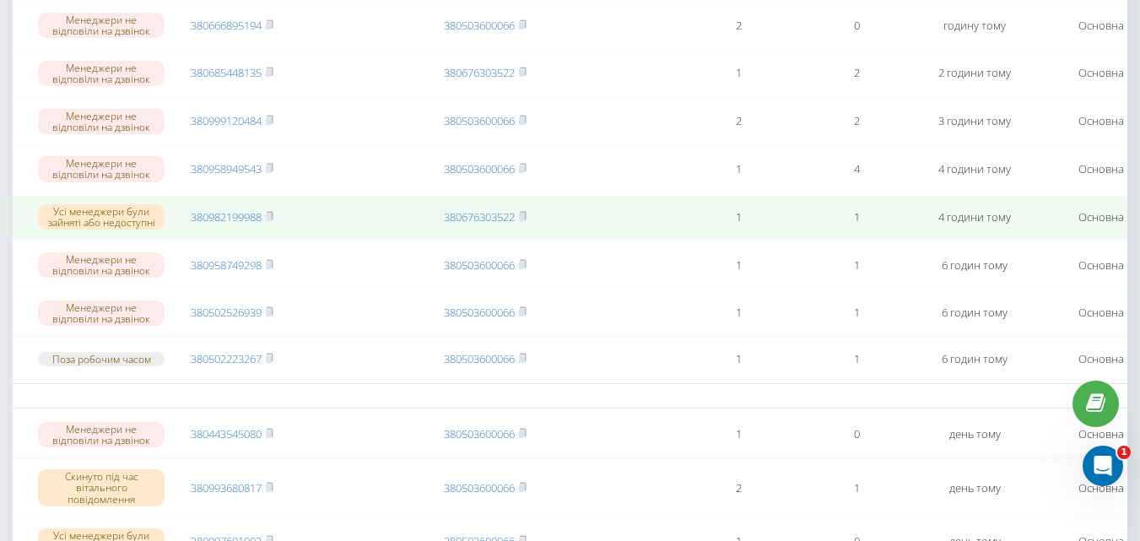
scroll to position [0, 0]
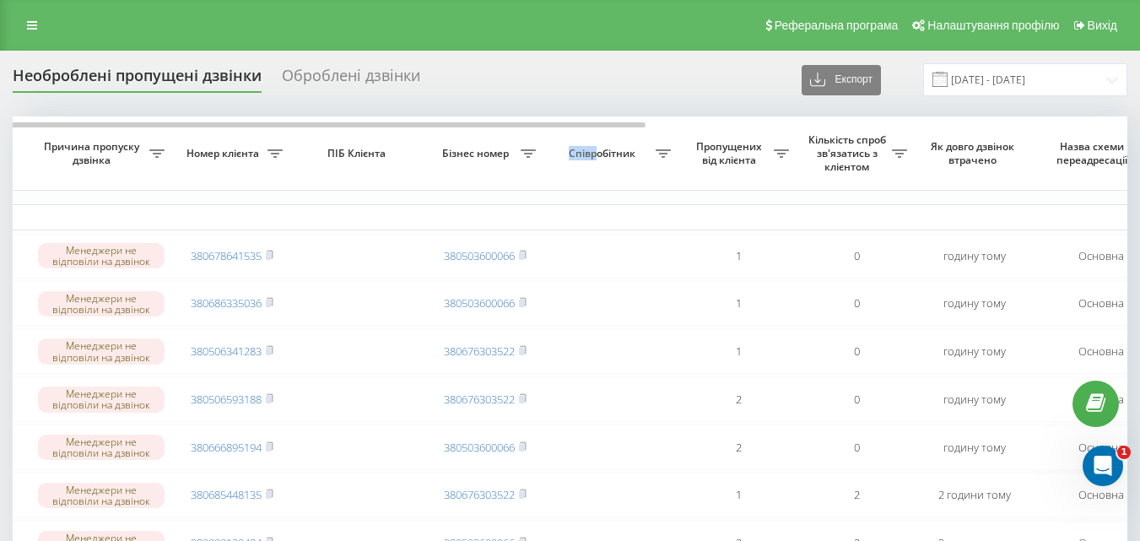
drag, startPoint x: 595, startPoint y: 128, endPoint x: 534, endPoint y: 121, distance: 62.1
click at [534, 121] on tr "Обрати всі Час першого дзвінка Час останнього дзвінка Причина пропуску дзвінка …" at bounding box center [553, 153] width 1688 height 74
drag, startPoint x: 510, startPoint y: 126, endPoint x: 443, endPoint y: 132, distance: 67.0
click at [438, 131] on th "Бізнес номер" at bounding box center [485, 153] width 118 height 74
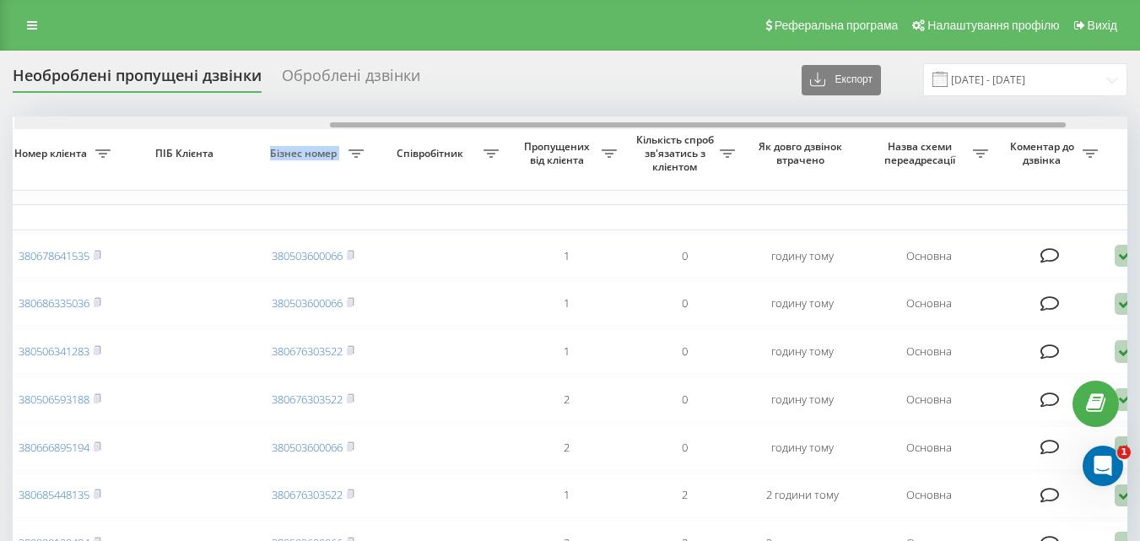
scroll to position [0, 489]
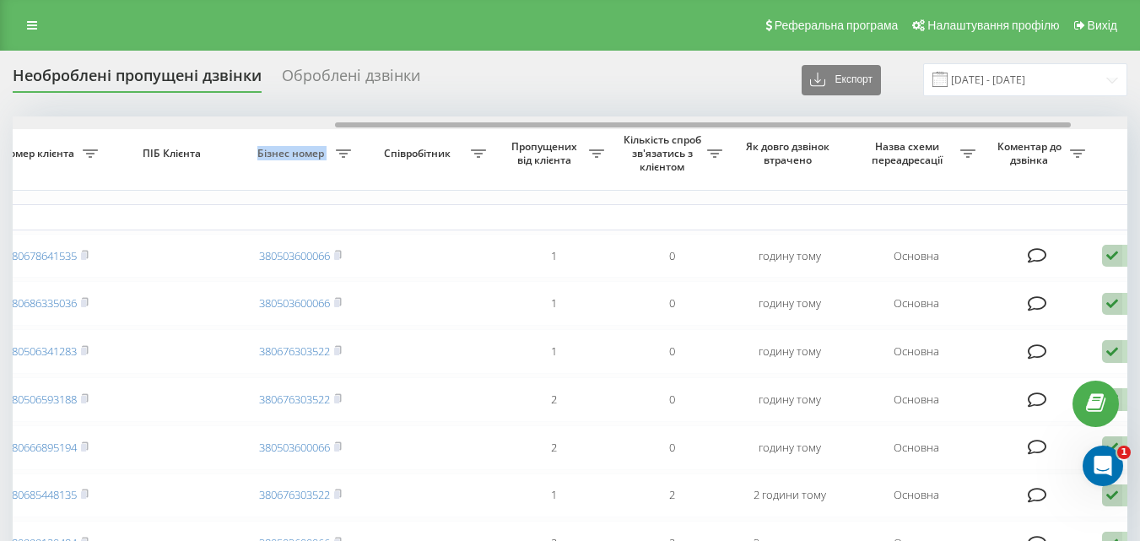
drag, startPoint x: 583, startPoint y: 126, endPoint x: 706, endPoint y: 124, distance: 122.4
click at [706, 124] on div at bounding box center [703, 124] width 736 height 5
